Goal: Navigation & Orientation: Find specific page/section

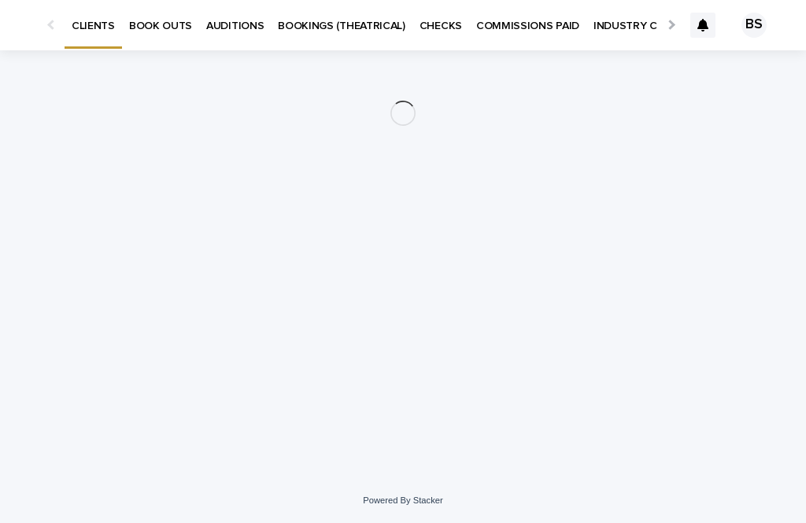
click at [227, 26] on p "AUDITIONS" at bounding box center [234, 16] width 57 height 33
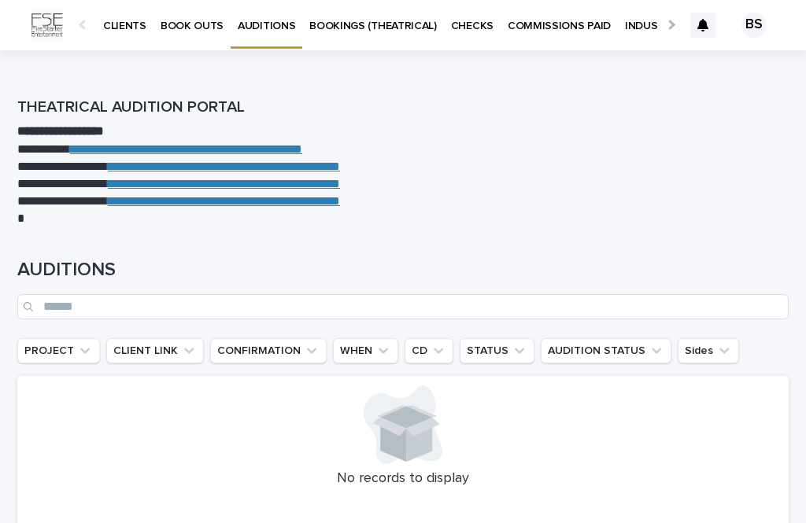
click at [125, 23] on p "CLIENTS" at bounding box center [124, 16] width 43 height 33
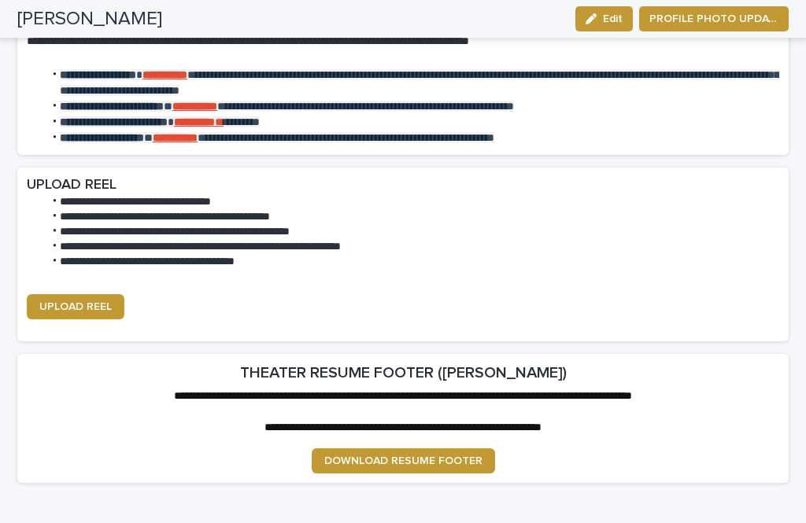
scroll to position [2100, 0]
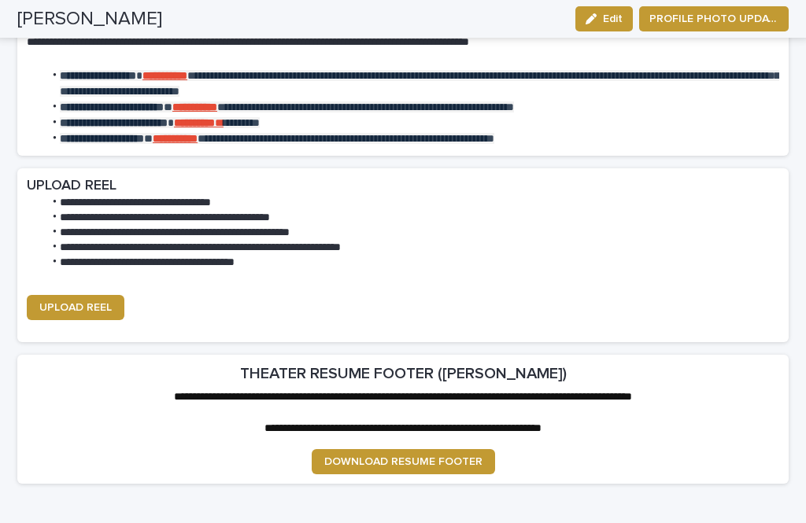
click at [68, 302] on span "UPLOAD REEL" at bounding box center [75, 307] width 72 height 11
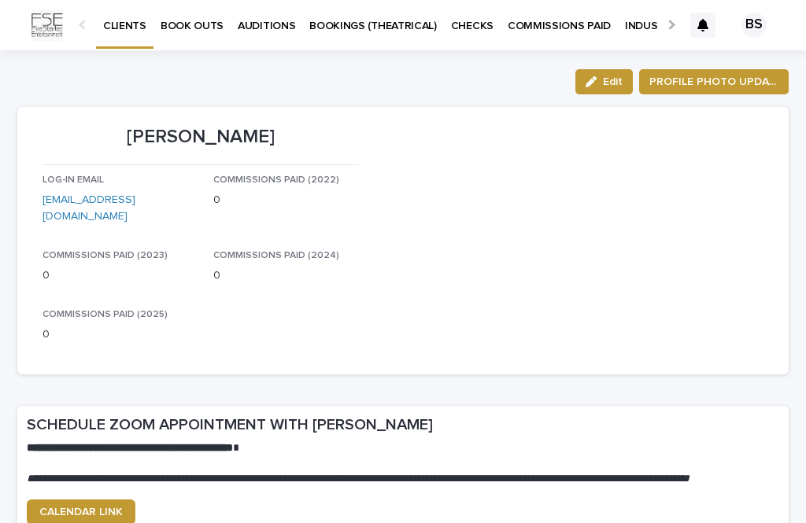
scroll to position [0, 0]
click at [263, 28] on p "AUDITIONS" at bounding box center [266, 16] width 57 height 33
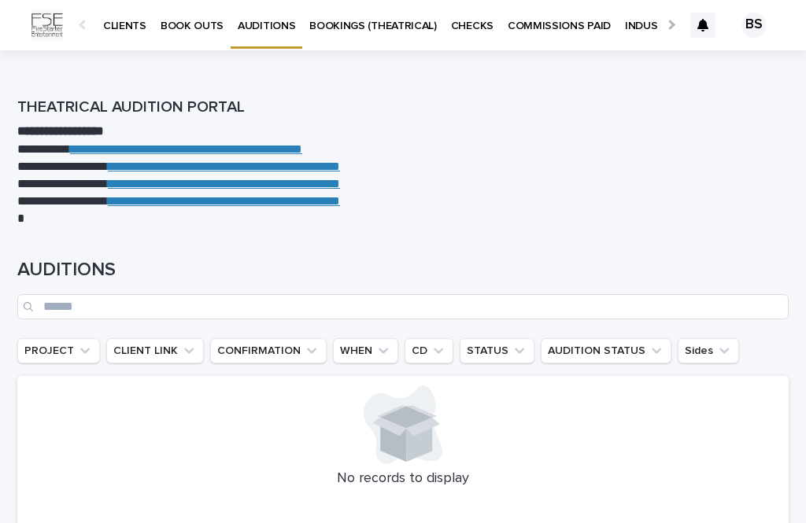
click at [175, 31] on p "BOOK OUTS" at bounding box center [192, 16] width 63 height 33
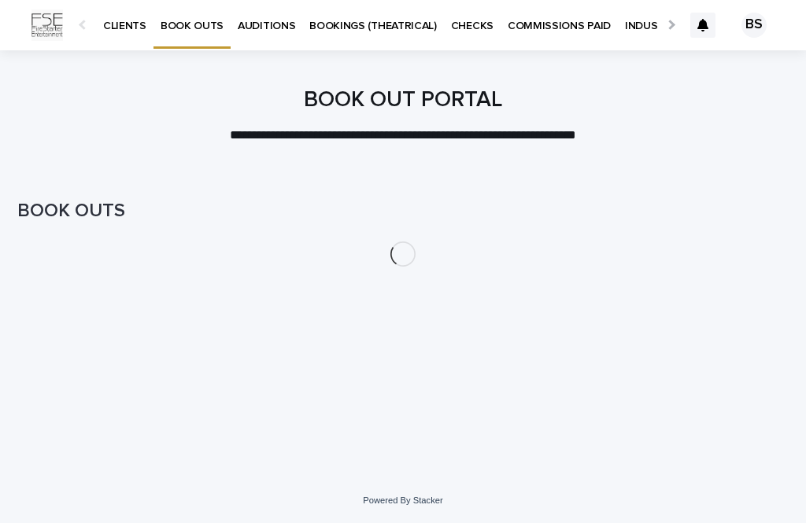
click at [120, 25] on p "CLIENTS" at bounding box center [124, 16] width 43 height 33
